Goal: Task Accomplishment & Management: Use online tool/utility

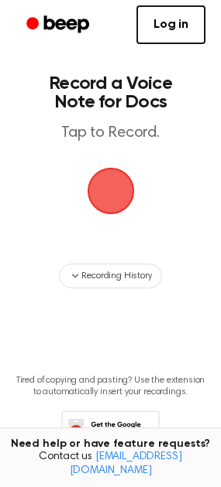
click at [100, 186] on span "button" at bounding box center [111, 191] width 62 height 62
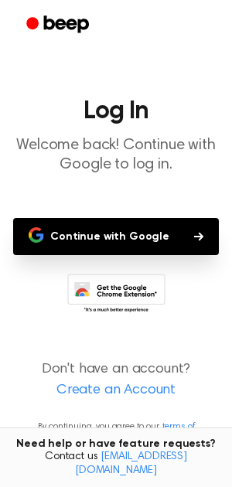
click at [113, 240] on button "Continue with Google" at bounding box center [116, 236] width 206 height 37
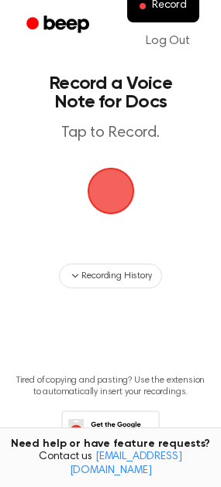
click at [115, 195] on span "button" at bounding box center [110, 190] width 43 height 43
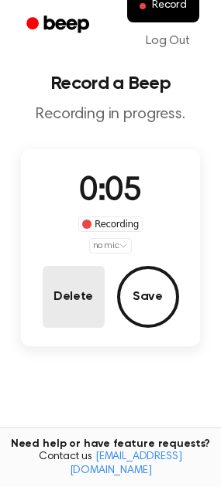
click at [80, 311] on button "Delete" at bounding box center [74, 297] width 62 height 62
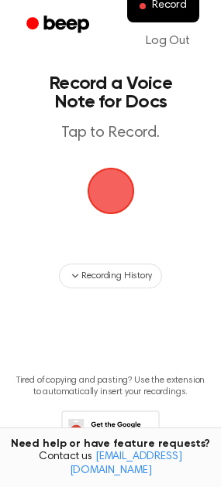
click at [109, 175] on span "button" at bounding box center [110, 190] width 43 height 43
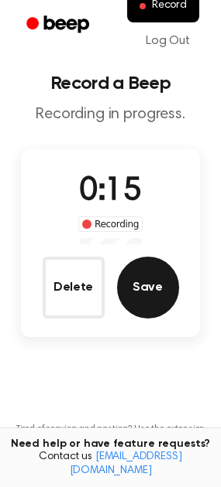
click at [151, 279] on button "Save" at bounding box center [148, 288] width 62 height 62
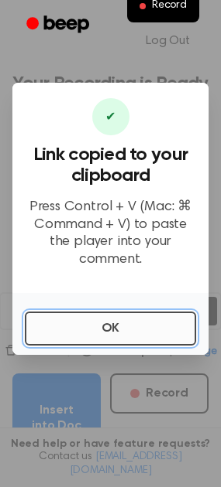
click at [86, 326] on button "OK" at bounding box center [110, 329] width 171 height 34
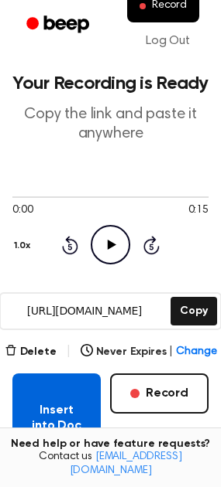
click at [63, 412] on button "Insert into Doc" at bounding box center [56, 419] width 88 height 90
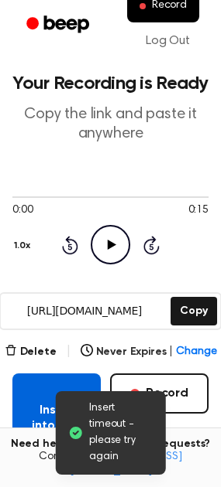
click at [32, 417] on button "Insert into Doc" at bounding box center [56, 419] width 88 height 90
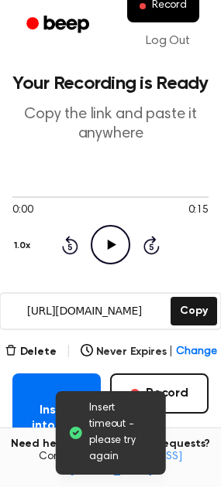
click at [191, 436] on div "Insert into Doc Record" at bounding box center [110, 419] width 196 height 90
click at [113, 247] on icon "Play Audio" at bounding box center [110, 244] width 39 height 39
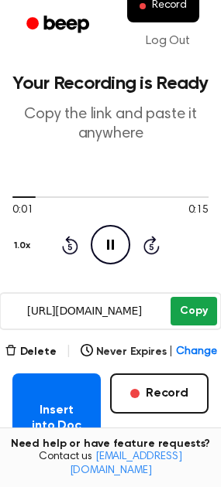
click at [188, 309] on button "Copy" at bounding box center [193, 311] width 46 height 29
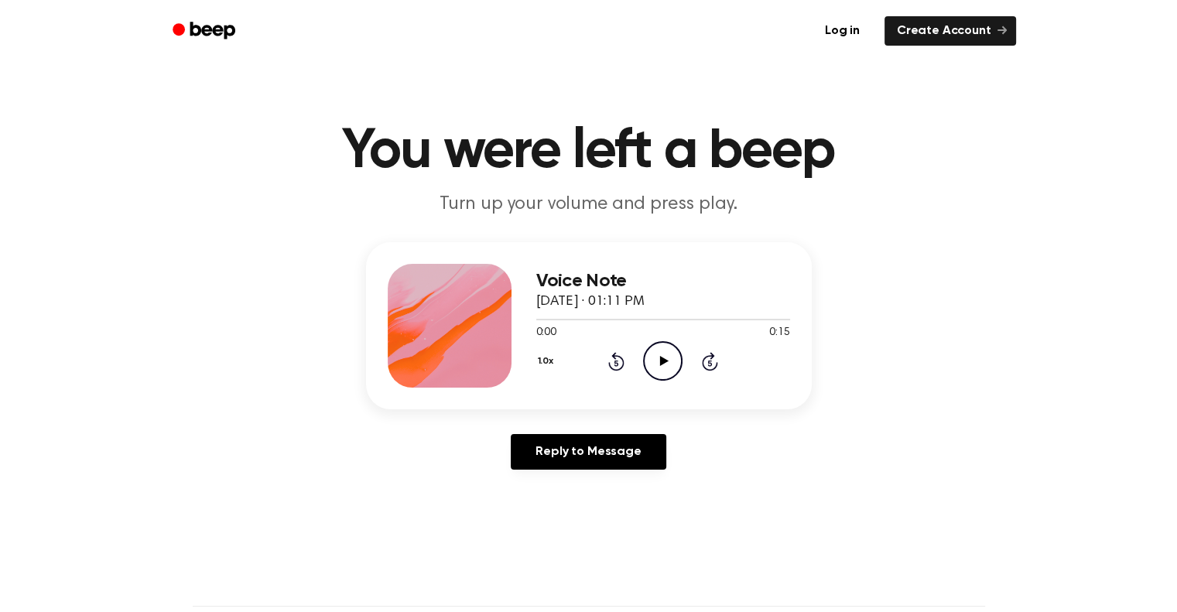
click at [669, 358] on icon "Play Audio" at bounding box center [662, 360] width 39 height 39
